Goal: Task Accomplishment & Management: Manage account settings

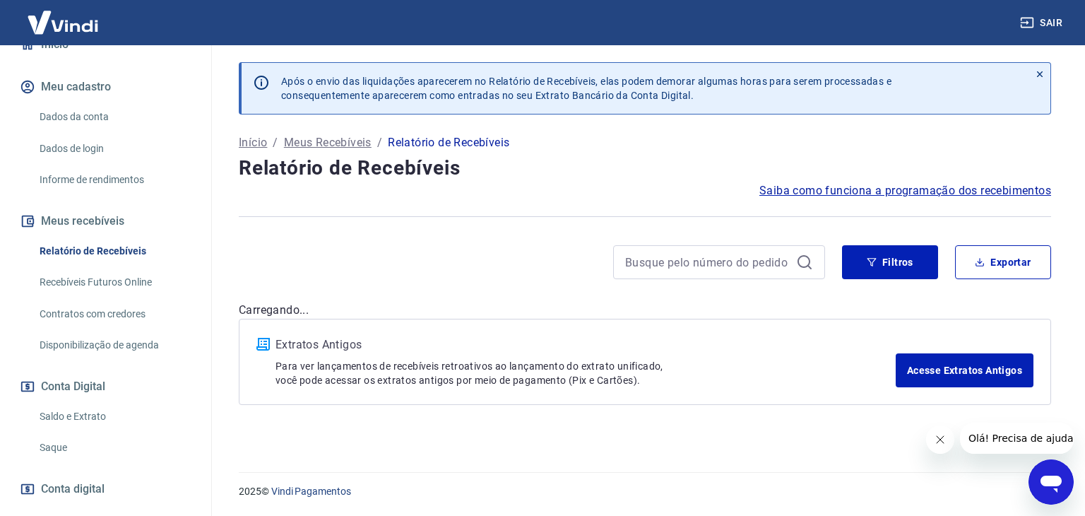
scroll to position [165, 0]
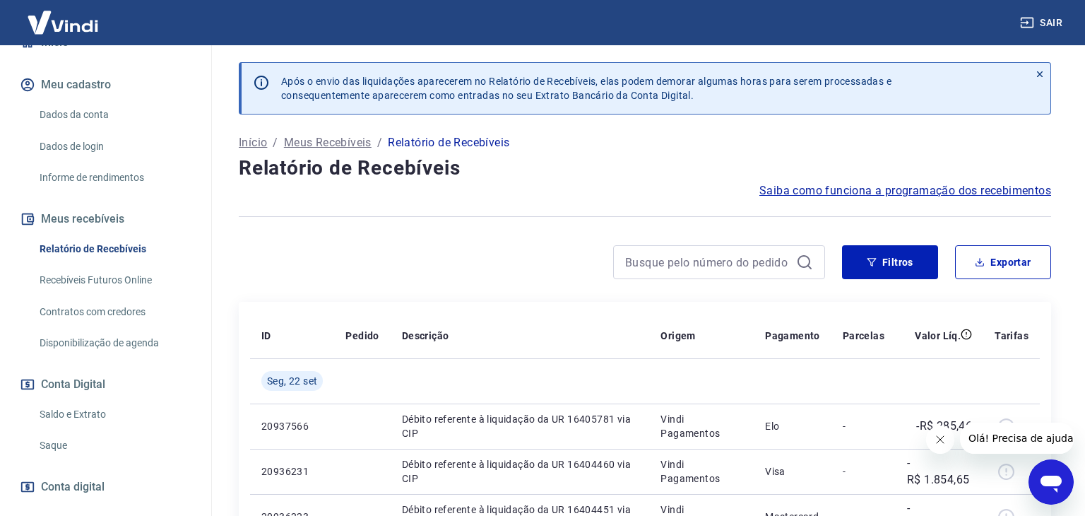
click at [54, 432] on link "Saque" at bounding box center [114, 445] width 160 height 29
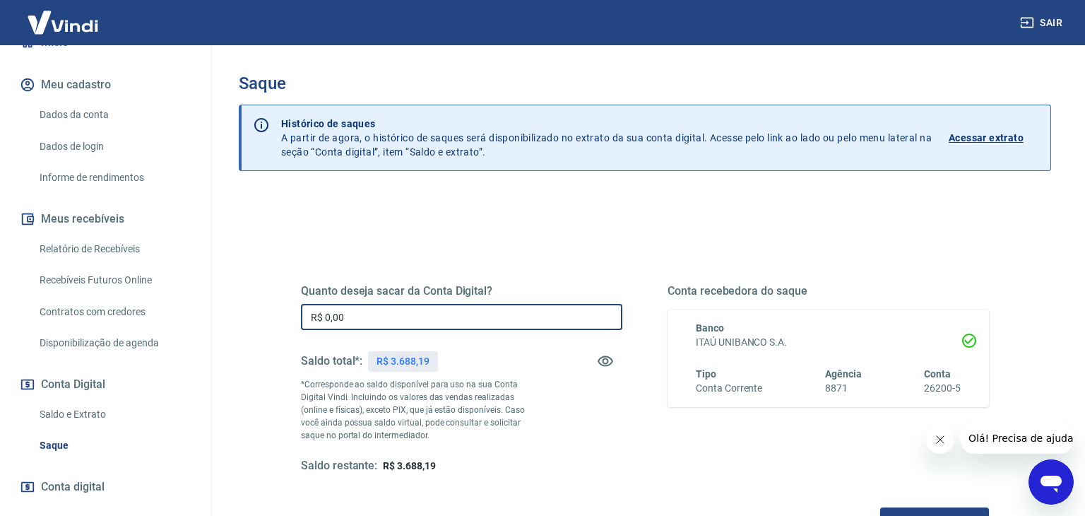
click at [483, 318] on input "R$ 0,00" at bounding box center [462, 317] width 322 height 26
type input "R$ 3.688,19"
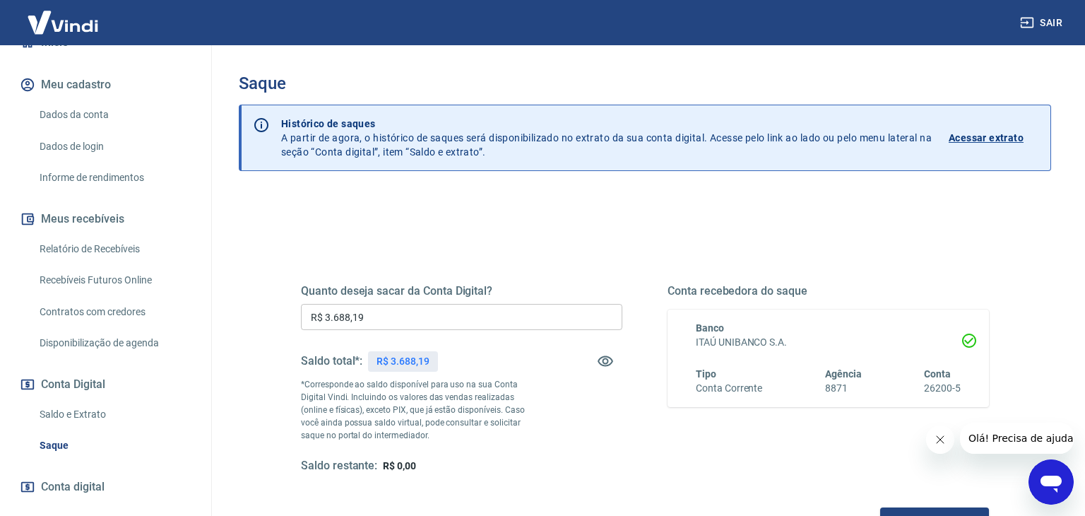
click at [625, 428] on div "Quanto deseja sacar da Conta Digital? R$ 3.688,19 ​ Saldo total*: R$ 3.688,19 *…" at bounding box center [645, 378] width 688 height 189
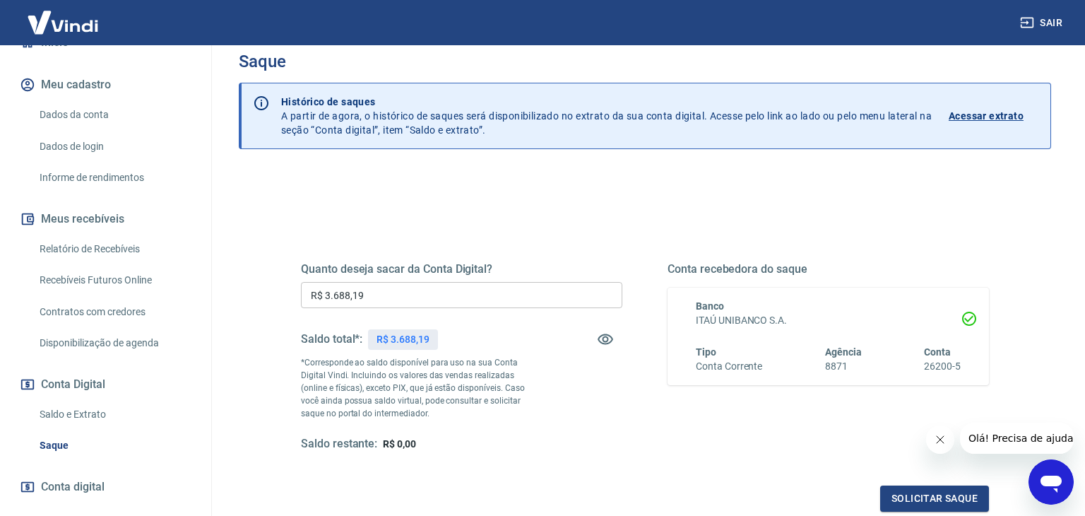
scroll to position [13, 0]
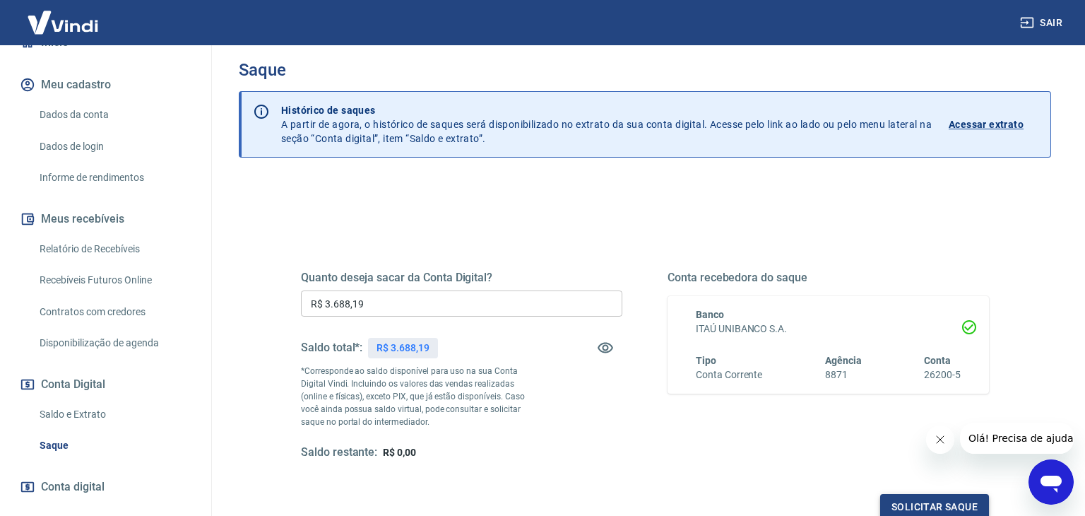
click at [905, 499] on button "Solicitar saque" at bounding box center [935, 507] width 109 height 26
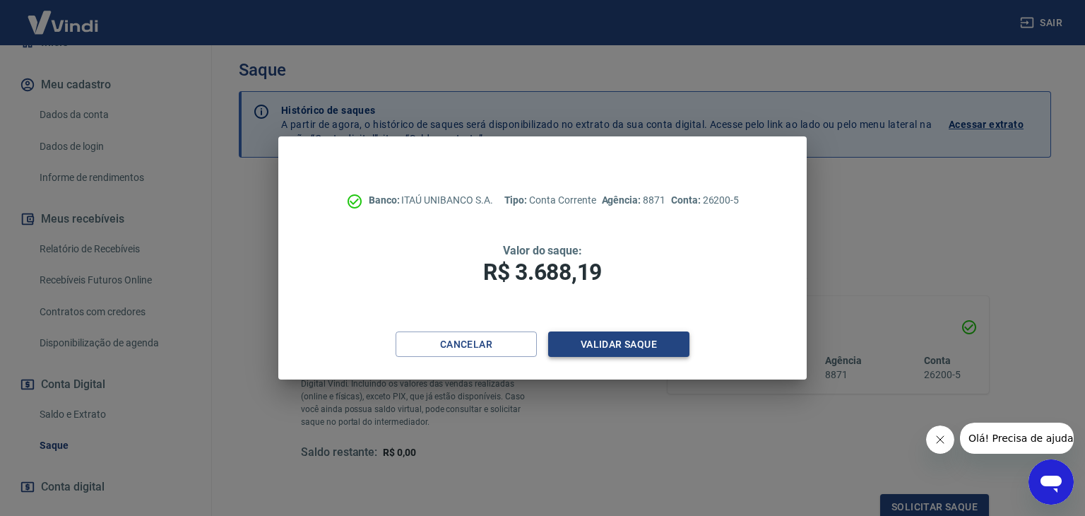
click at [644, 345] on button "Validar saque" at bounding box center [618, 344] width 141 height 26
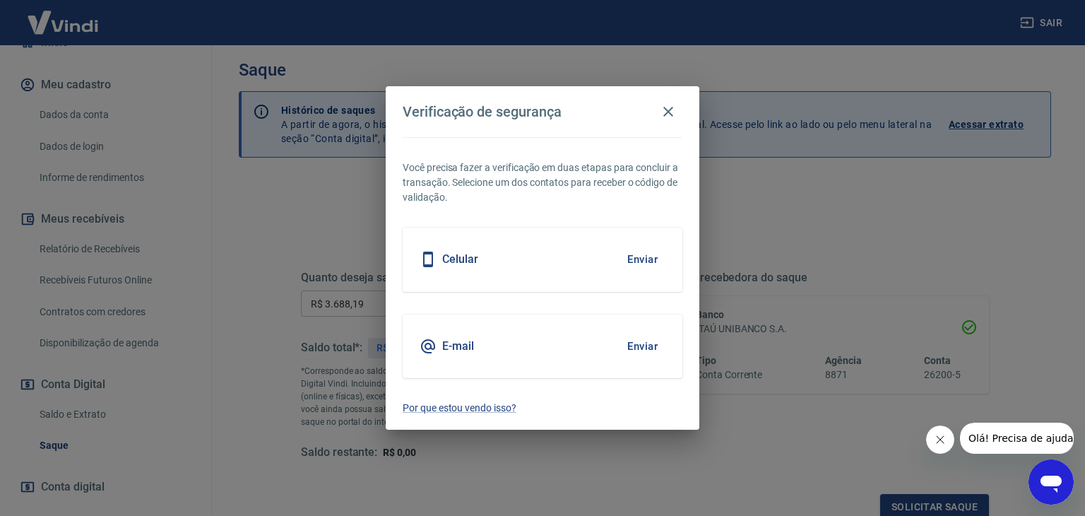
scroll to position [17, 0]
click at [645, 256] on button "Enviar" at bounding box center [643, 260] width 46 height 30
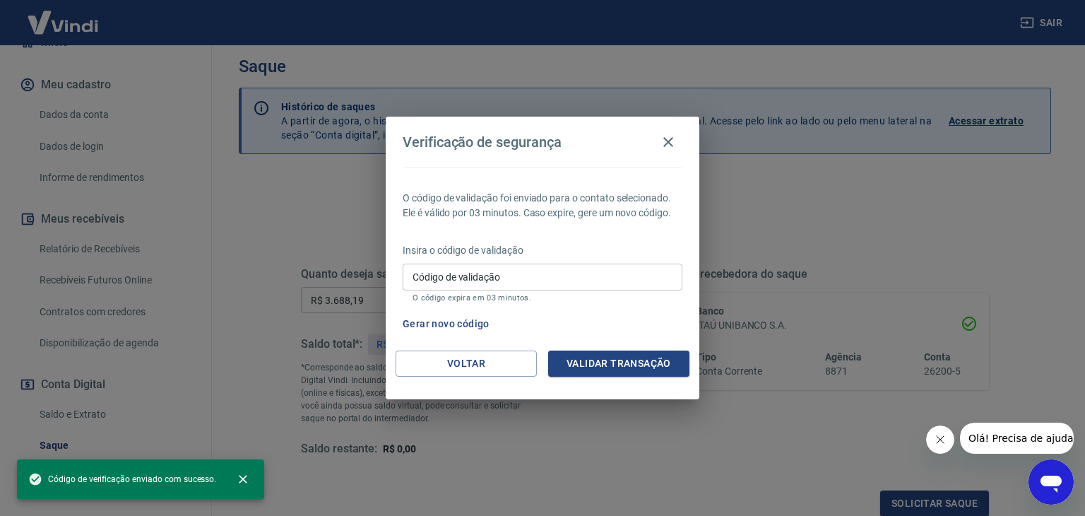
click at [583, 269] on input "Código de validação" at bounding box center [543, 277] width 280 height 26
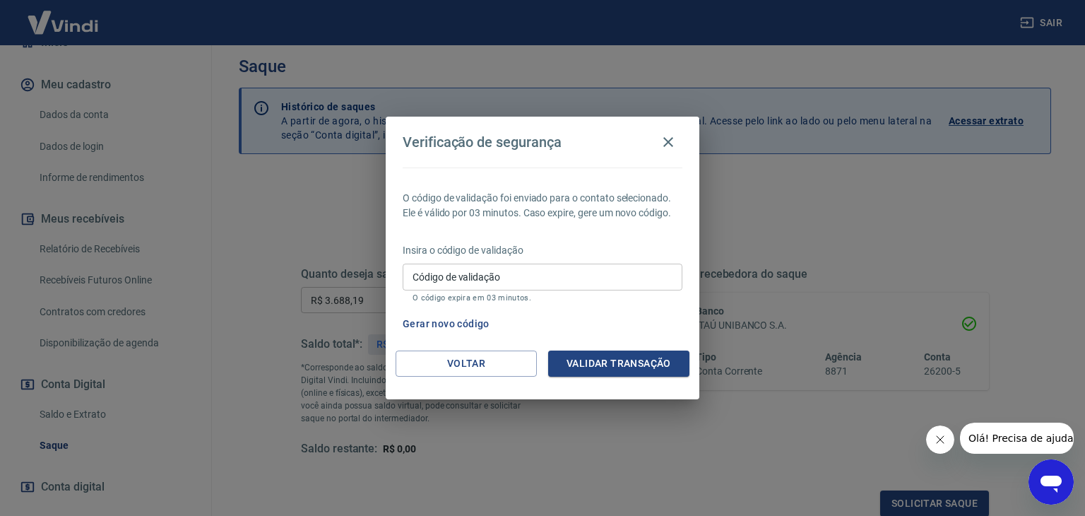
click at [488, 278] on div "Código de validação Código de validação O código expira em 03 minutos." at bounding box center [543, 283] width 280 height 38
click at [593, 277] on input "Código de validação" at bounding box center [543, 277] width 280 height 26
type input "835829"
click at [653, 363] on button "Validar transação" at bounding box center [618, 364] width 141 height 26
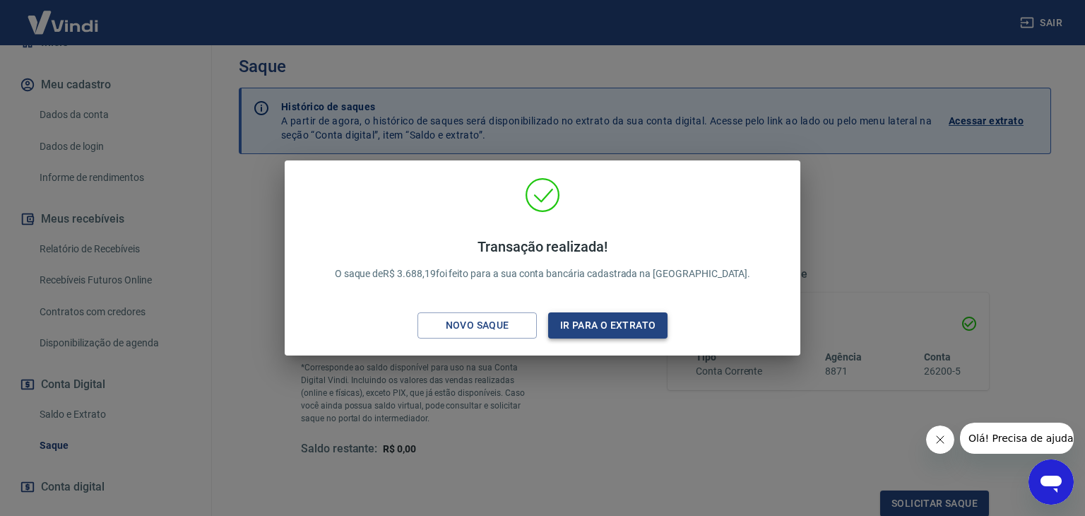
click at [611, 314] on button "Ir para o extrato" at bounding box center [607, 325] width 119 height 26
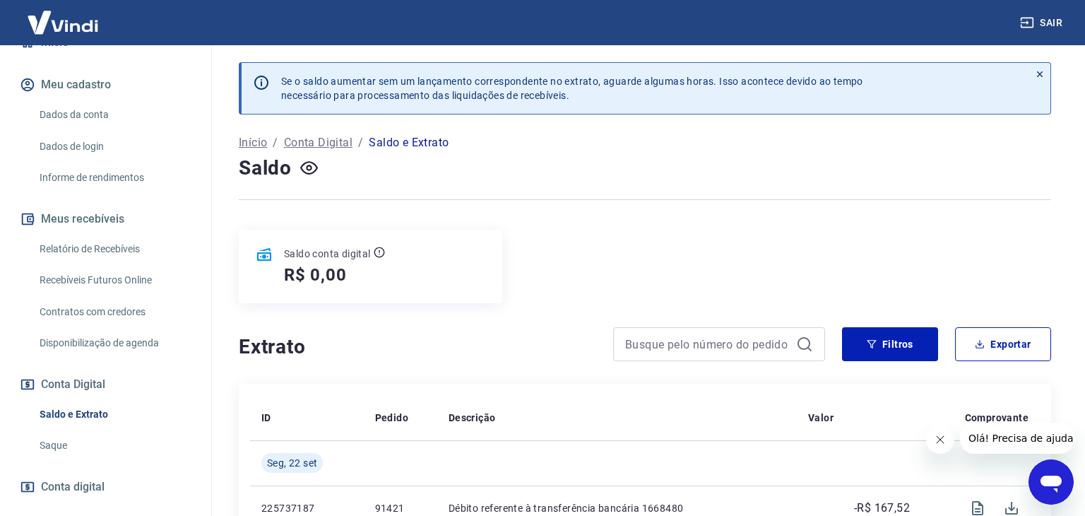
click at [131, 235] on link "Relatório de Recebíveis" at bounding box center [114, 249] width 160 height 29
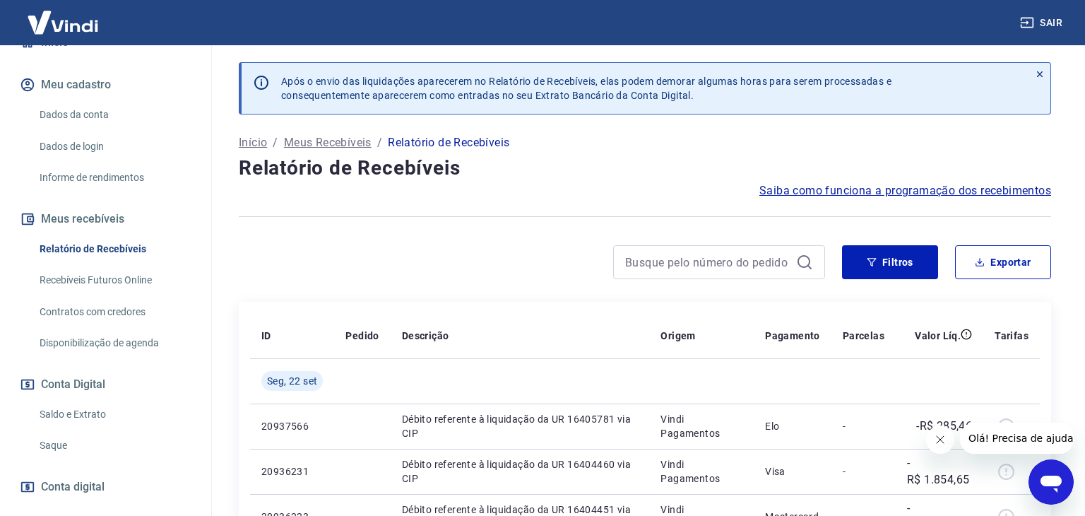
click at [941, 438] on icon "Fechar mensagem da empresa" at bounding box center [939, 439] width 7 height 7
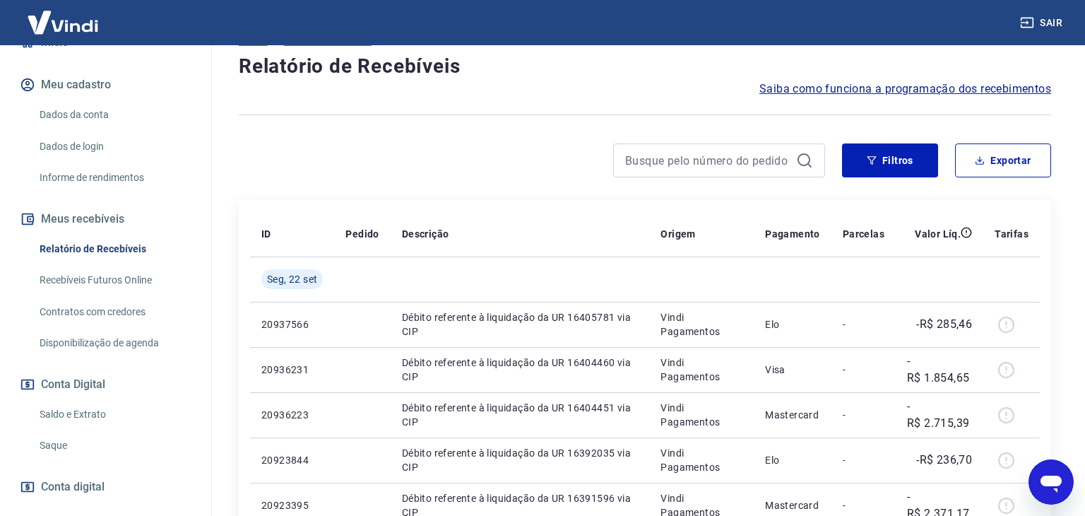
scroll to position [104, 0]
